Goal: Task Accomplishment & Management: Manage account settings

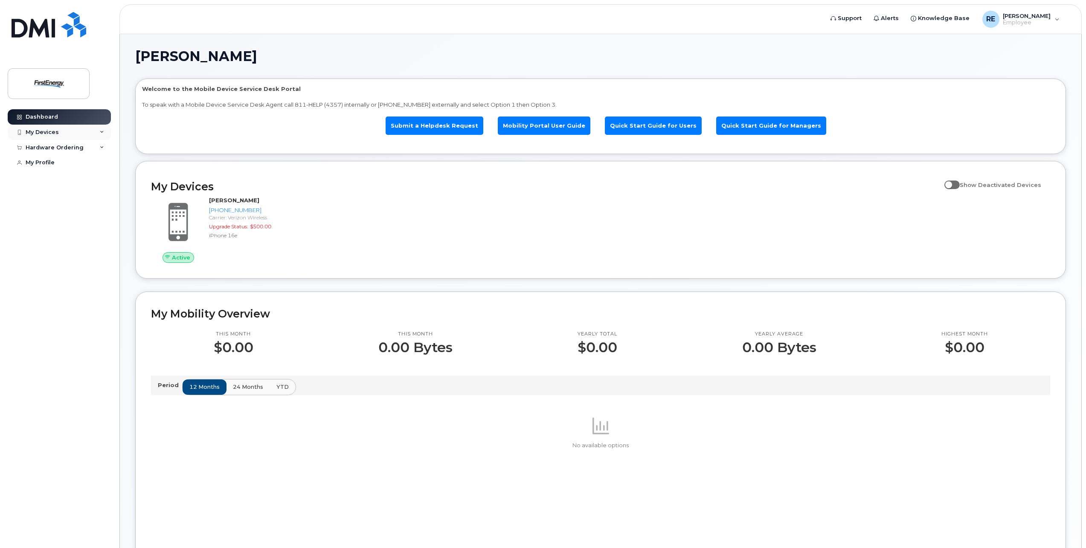
click at [86, 130] on div "My Devices" at bounding box center [59, 132] width 103 height 15
click at [55, 171] on div at bounding box center [42, 173] width 31 height 26
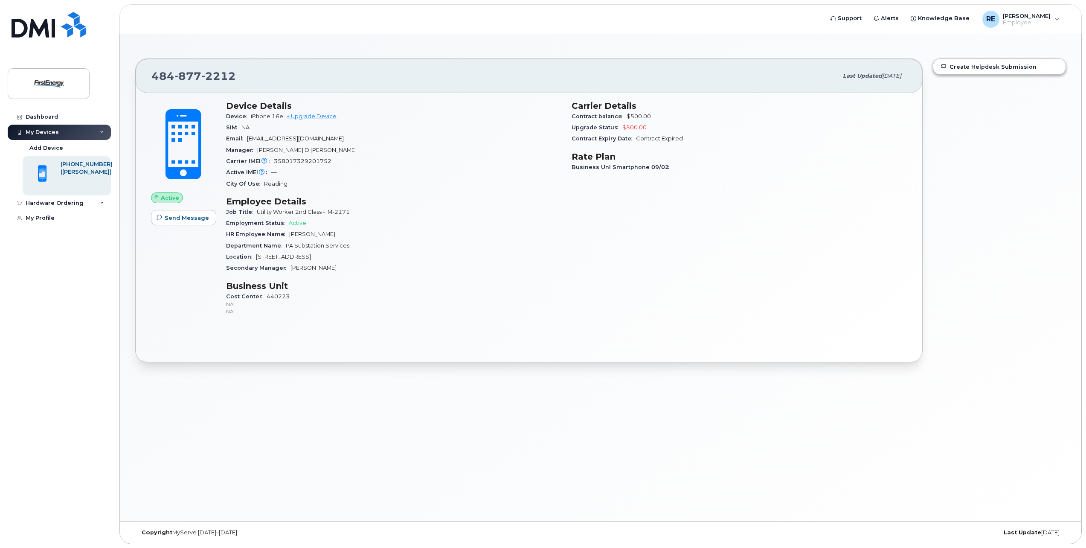
scroll to position [48, 0]
click at [61, 147] on div "Add Device" at bounding box center [46, 148] width 34 height 8
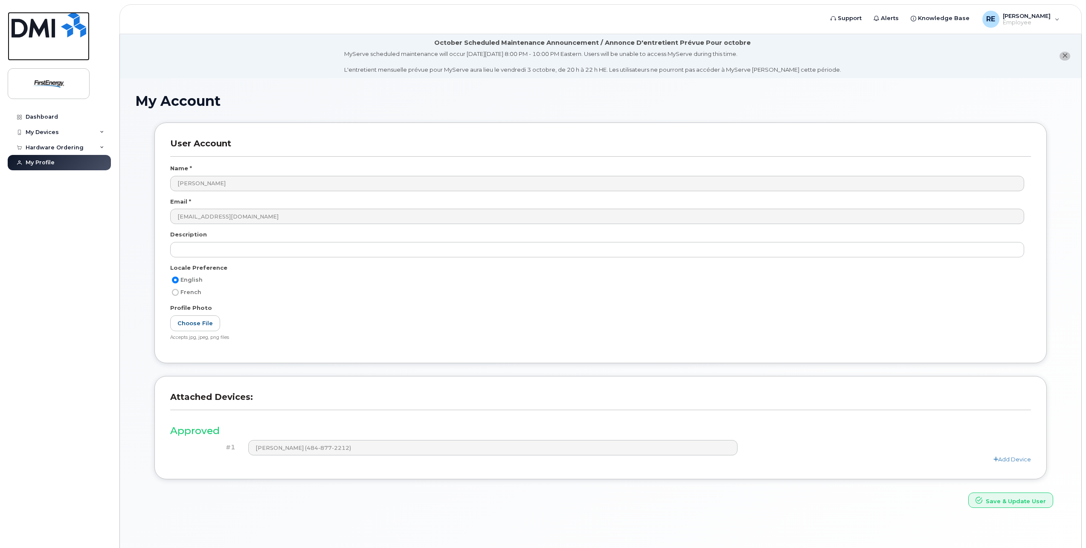
click at [74, 27] on img at bounding box center [49, 25] width 75 height 26
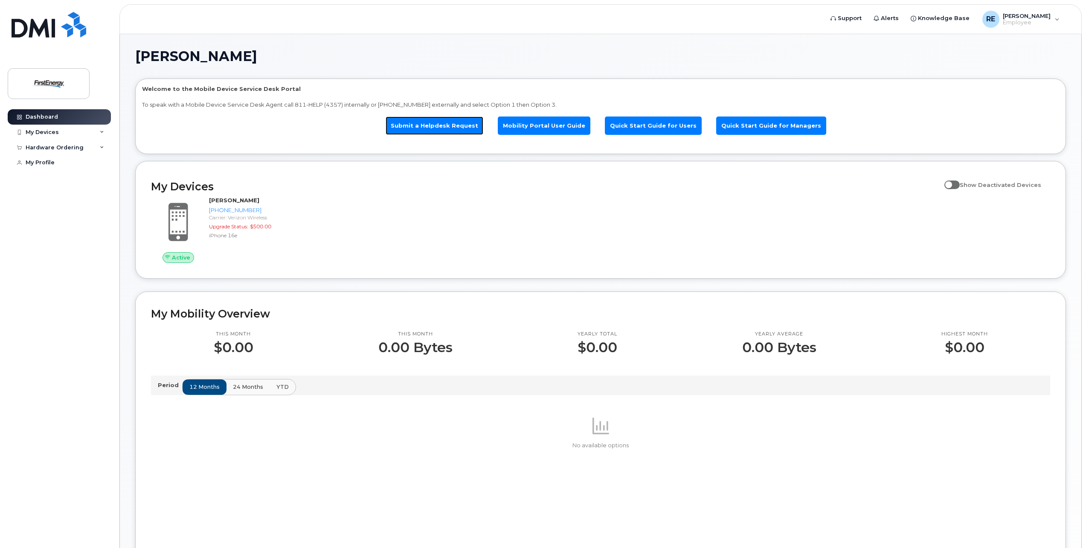
click at [478, 121] on link "Submit a Helpdesk Request" at bounding box center [435, 125] width 98 height 18
